Goal: Information Seeking & Learning: Learn about a topic

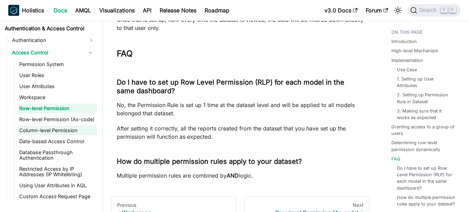
scroll to position [479, 0]
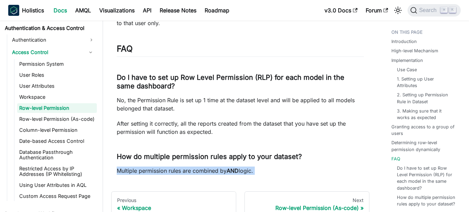
scroll to position [2916, 0]
click at [72, 132] on link "Column-level Permission" at bounding box center [57, 130] width 80 height 10
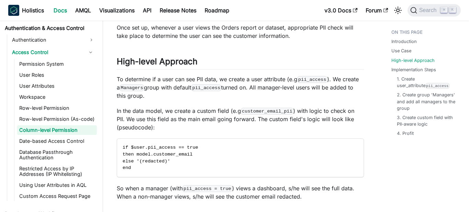
scroll to position [404, 0]
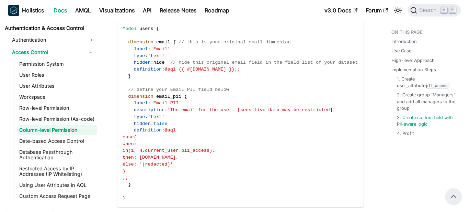
scroll to position [1069, 0]
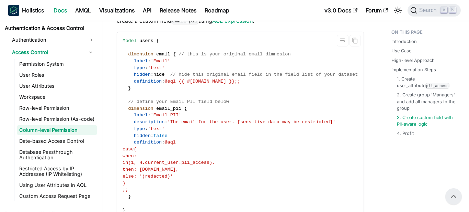
drag, startPoint x: 152, startPoint y: 159, endPoint x: 206, endPoint y: 157, distance: 53.9
click at [206, 157] on code "Model users { dimension email { // this is your original email dimnesion label …" at bounding box center [240, 125] width 247 height 187
click at [179, 169] on span "then: users.email," at bounding box center [151, 169] width 56 height 5
